Goal: Task Accomplishment & Management: Use online tool/utility

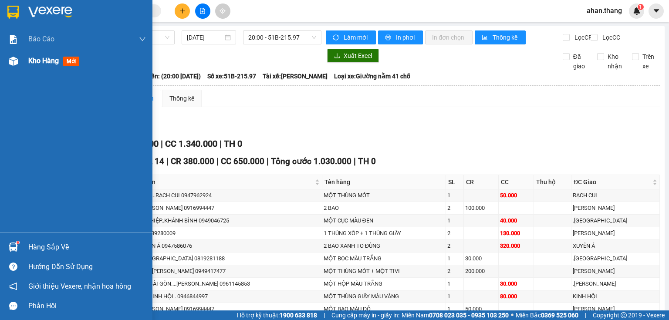
scroll to position [478, 0]
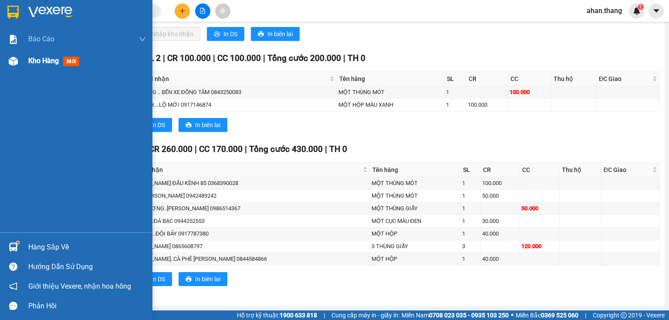
click at [43, 61] on span "Kho hàng" at bounding box center [43, 61] width 30 height 8
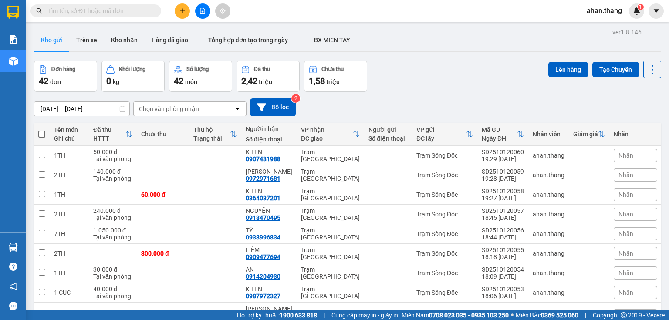
click at [42, 132] on span at bounding box center [41, 134] width 7 height 7
click at [42, 130] on input "checkbox" at bounding box center [42, 130] width 0 height 0
checkbox input "true"
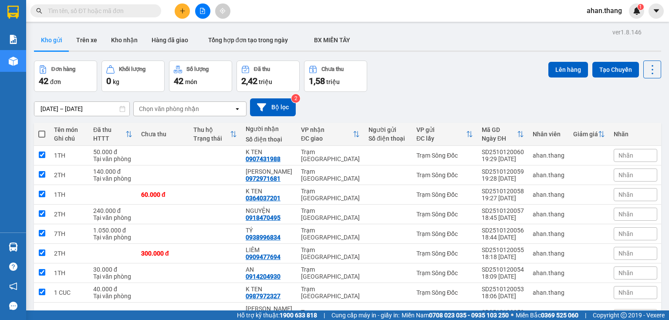
checkbox input "true"
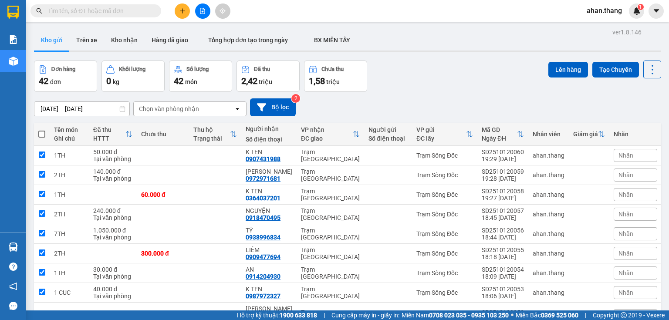
checkbox input "true"
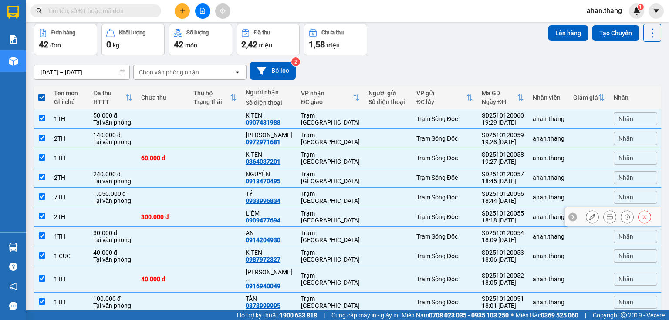
scroll to position [65, 0]
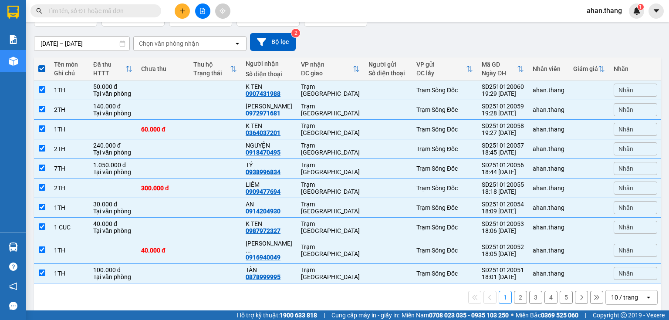
click at [634, 290] on div "10 / trang" at bounding box center [625, 297] width 39 height 14
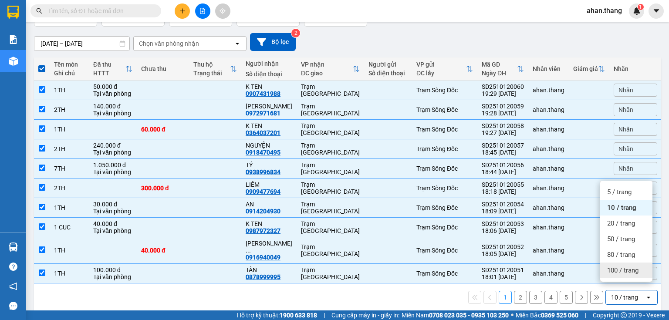
click at [626, 269] on span "100 / trang" at bounding box center [622, 270] width 31 height 9
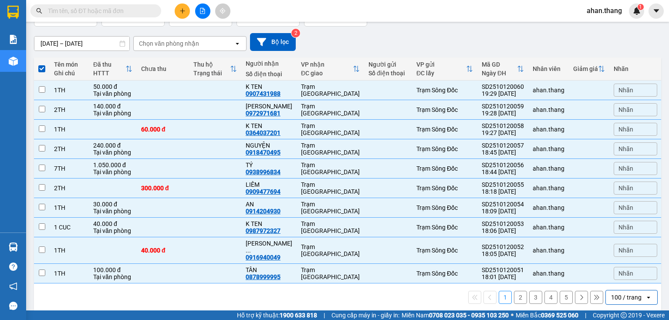
checkbox input "false"
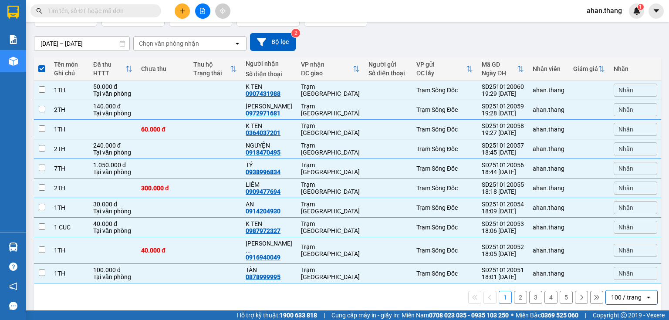
checkbox input "false"
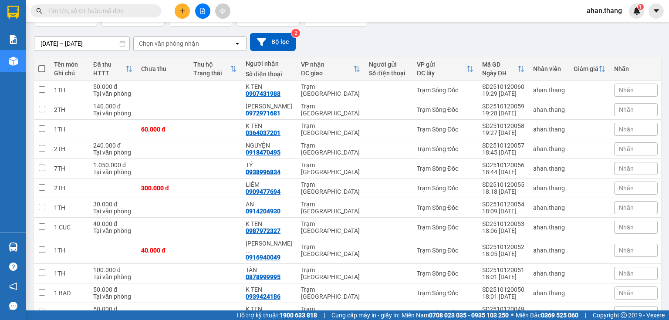
click at [43, 67] on span at bounding box center [41, 68] width 7 height 7
click at [42, 64] on input "checkbox" at bounding box center [42, 64] width 0 height 0
checkbox input "true"
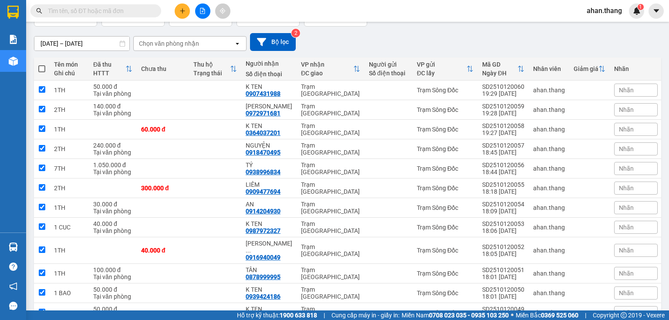
checkbox input "true"
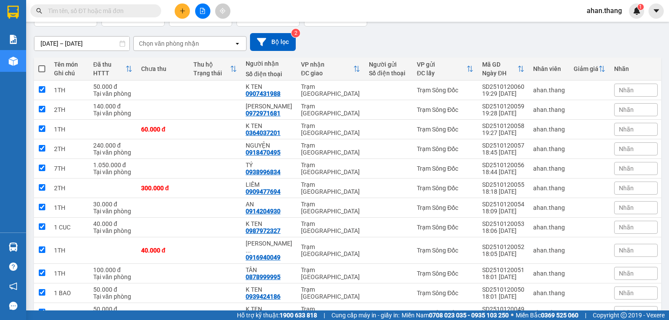
checkbox input "true"
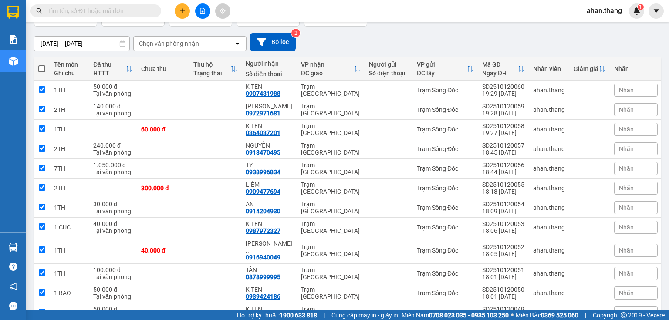
checkbox input "true"
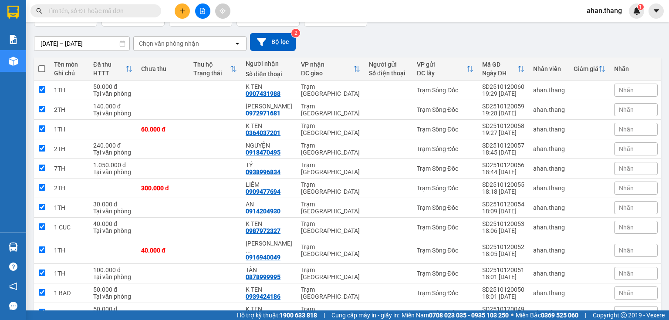
checkbox input "true"
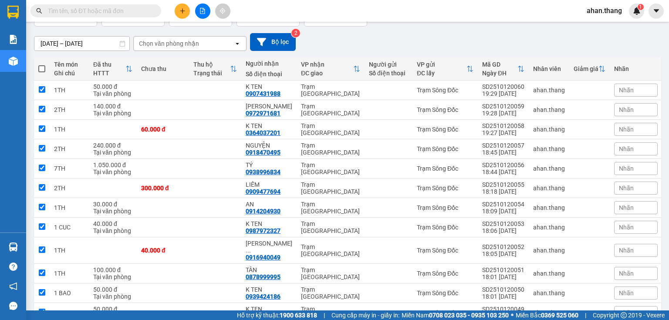
checkbox input "true"
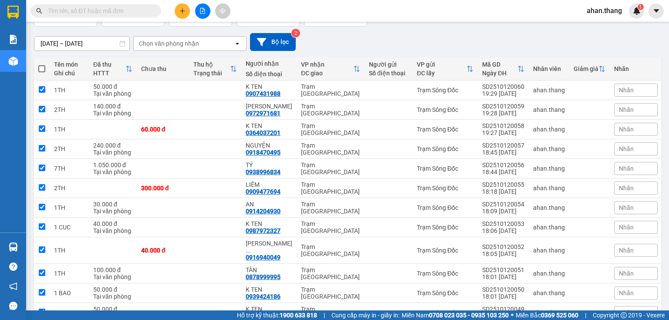
checkbox input "true"
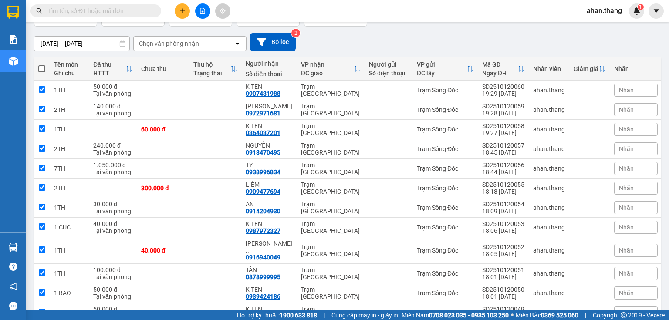
checkbox input "true"
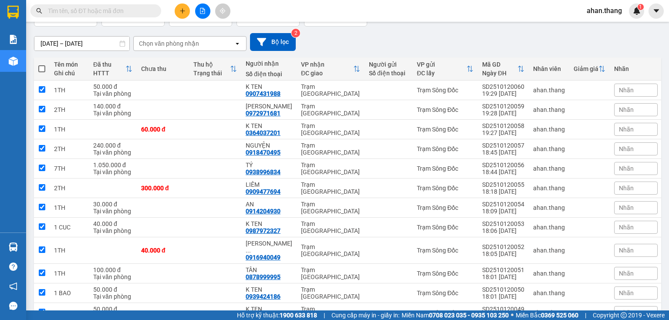
checkbox input "true"
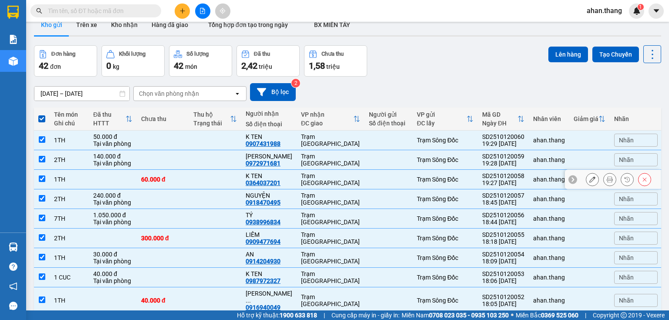
scroll to position [0, 0]
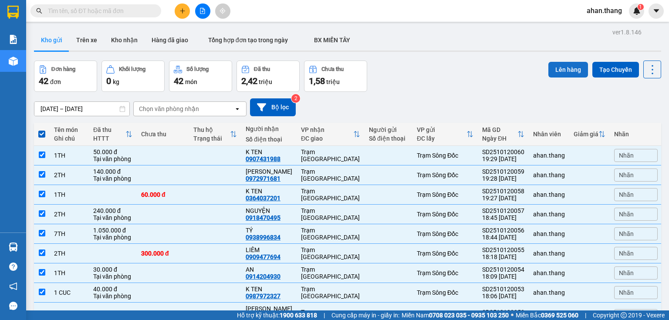
click at [559, 72] on button "Lên hàng" at bounding box center [568, 70] width 40 height 16
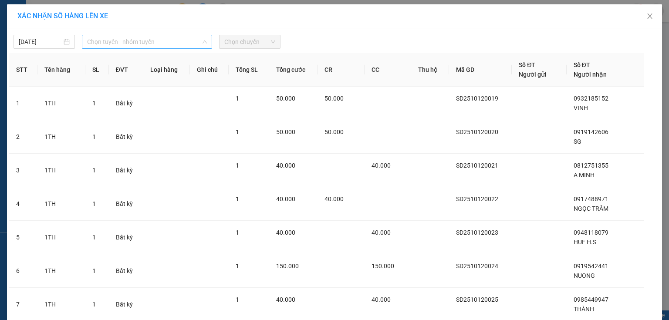
click at [124, 44] on span "Chọn tuyến - nhóm tuyến" at bounding box center [147, 41] width 120 height 13
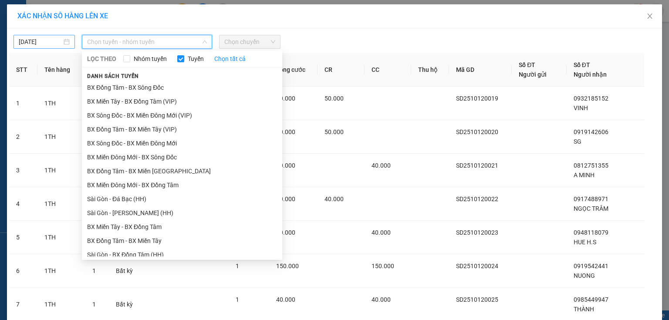
click at [54, 40] on input "13/10/2025" at bounding box center [40, 42] width 43 height 10
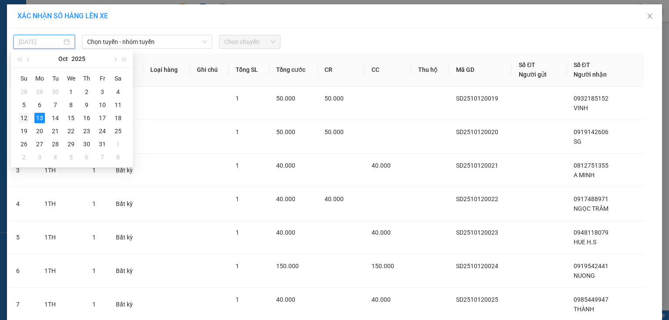
click at [20, 119] on div "12" at bounding box center [24, 118] width 10 height 10
type input "[DATE]"
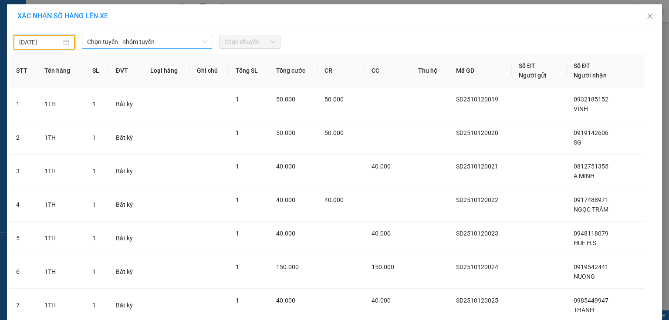
click at [111, 44] on span "Chọn tuyến - nhóm tuyến" at bounding box center [147, 41] width 120 height 13
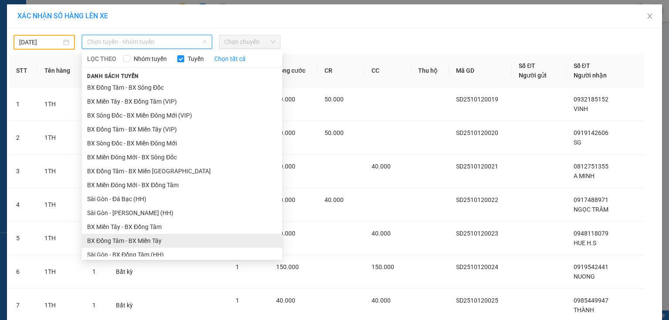
click at [118, 238] on li "BX Đồng Tâm - BX Miền Tây" at bounding box center [182, 241] width 200 height 14
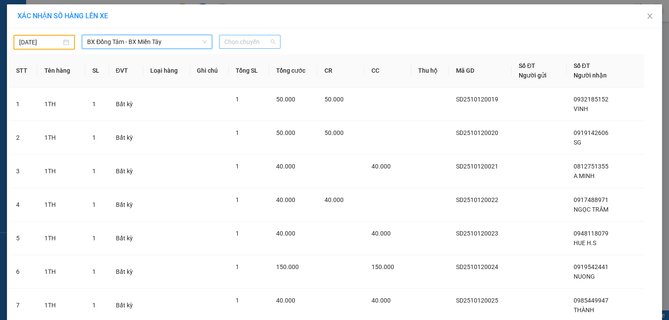
click at [250, 37] on span "Chọn chuyến" at bounding box center [249, 41] width 51 height 13
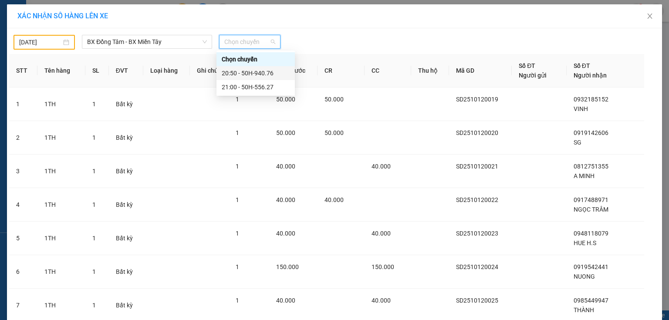
click at [252, 71] on div "20:50 - 50H-940.76" at bounding box center [256, 73] width 68 height 10
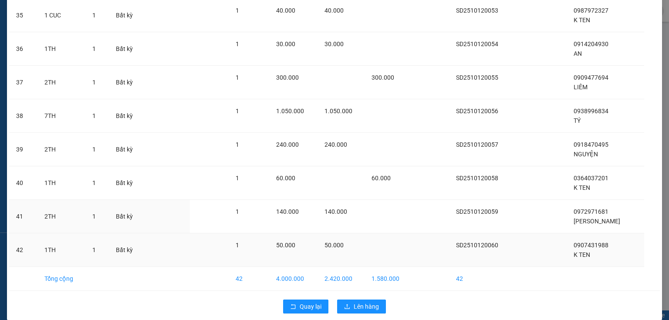
scroll to position [1240, 0]
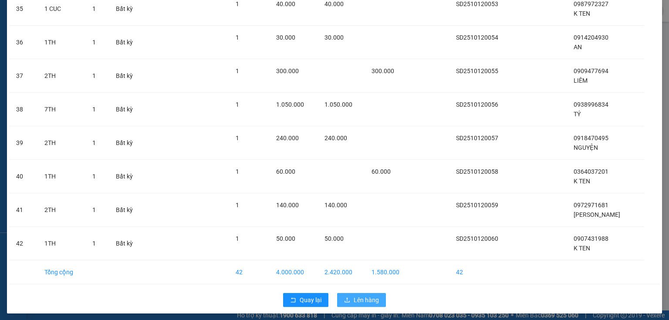
click at [356, 296] on span "Lên hàng" at bounding box center [366, 300] width 25 height 10
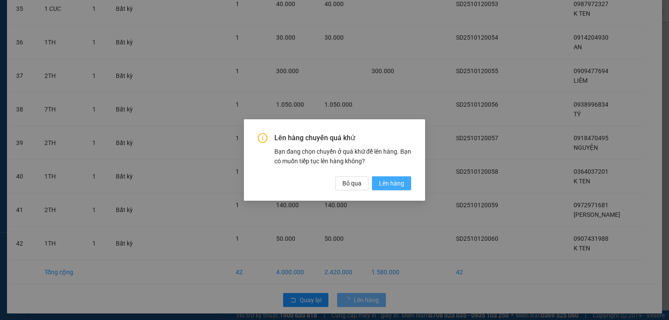
click at [396, 186] on span "Lên hàng" at bounding box center [391, 184] width 25 height 10
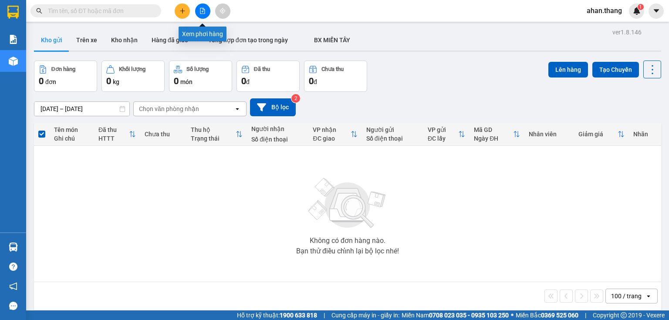
click at [204, 14] on button at bounding box center [202, 10] width 15 height 15
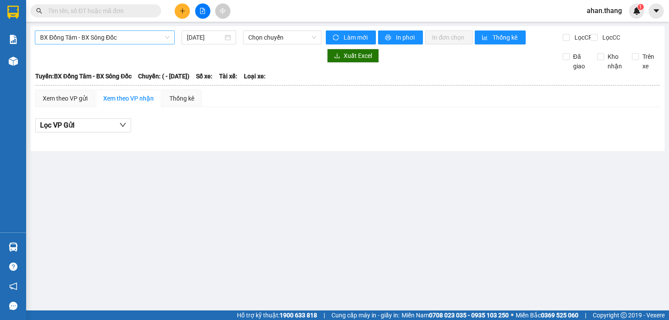
click at [146, 42] on span "BX Đồng Tâm - BX Sông Đốc" at bounding box center [104, 37] width 129 height 13
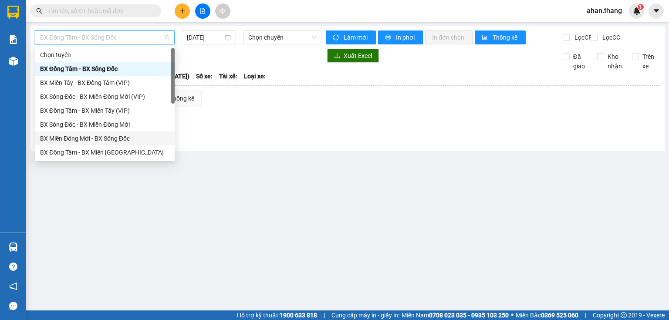
scroll to position [84, 0]
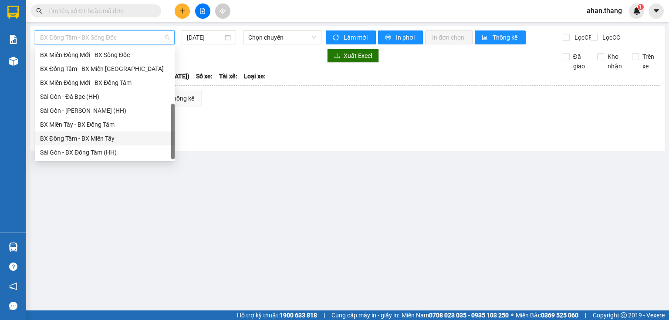
click at [67, 138] on div "BX Đồng Tâm - BX Miền Tây" at bounding box center [104, 139] width 129 height 10
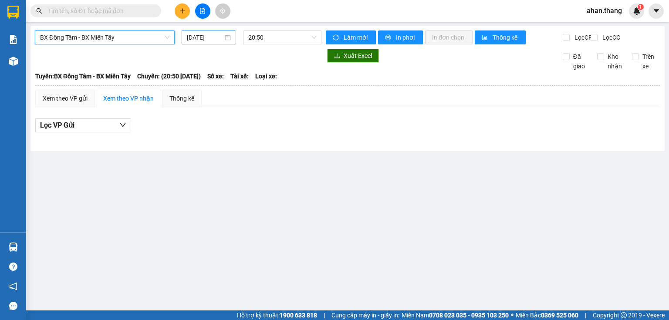
click at [195, 38] on input "13/10/2025" at bounding box center [205, 38] width 36 height 10
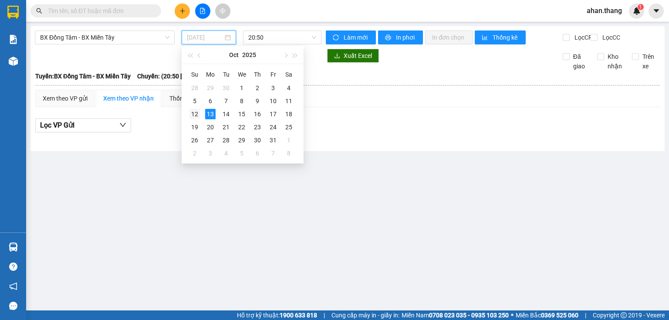
click at [193, 113] on div "12" at bounding box center [194, 114] width 10 height 10
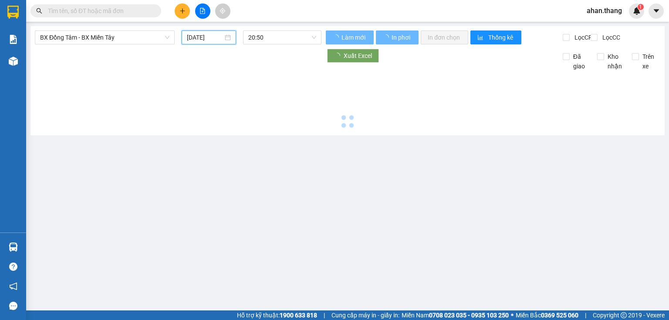
type input "[DATE]"
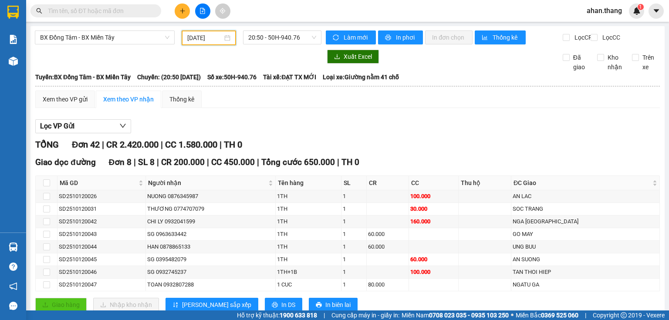
click at [79, 12] on input "text" at bounding box center [99, 11] width 103 height 10
click at [148, 39] on span "BX Đồng Tâm - BX Miền Tây" at bounding box center [104, 37] width 129 height 13
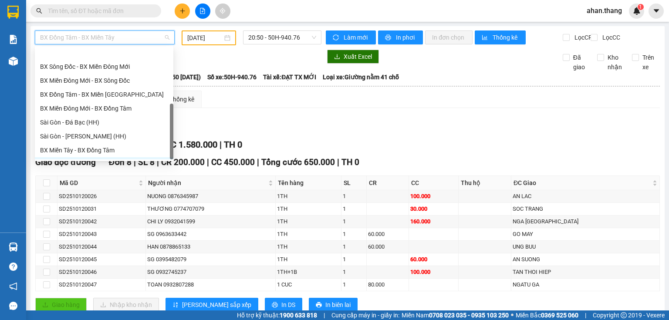
scroll to position [84, 0]
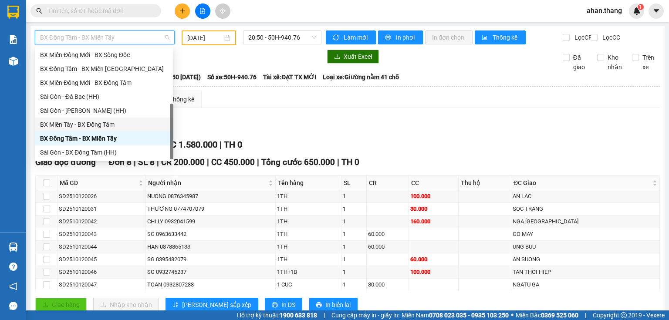
click at [91, 126] on div "BX Miền Tây - BX Đồng Tâm" at bounding box center [104, 125] width 128 height 10
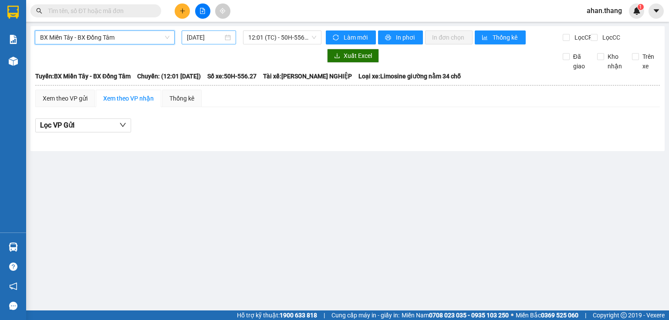
click at [201, 38] on input "13/10/2025" at bounding box center [205, 38] width 36 height 10
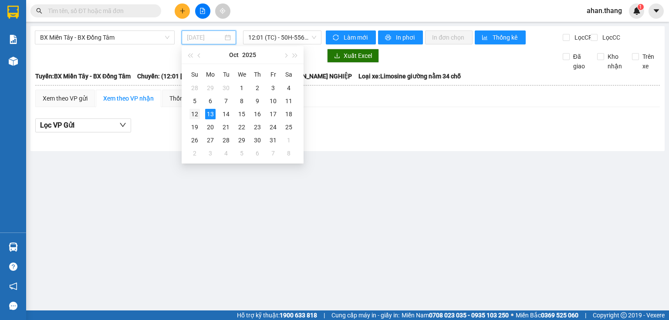
click at [192, 115] on div "12" at bounding box center [194, 114] width 10 height 10
type input "[DATE]"
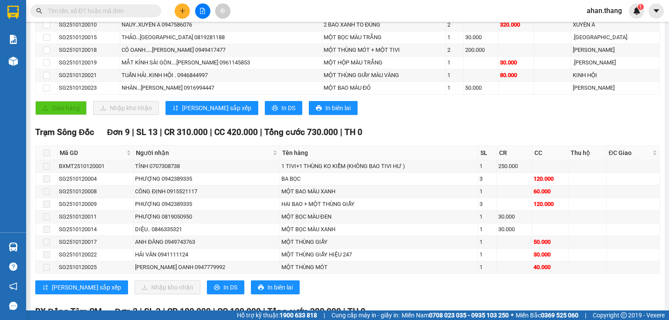
scroll to position [290, 0]
